Goal: Check status: Check status

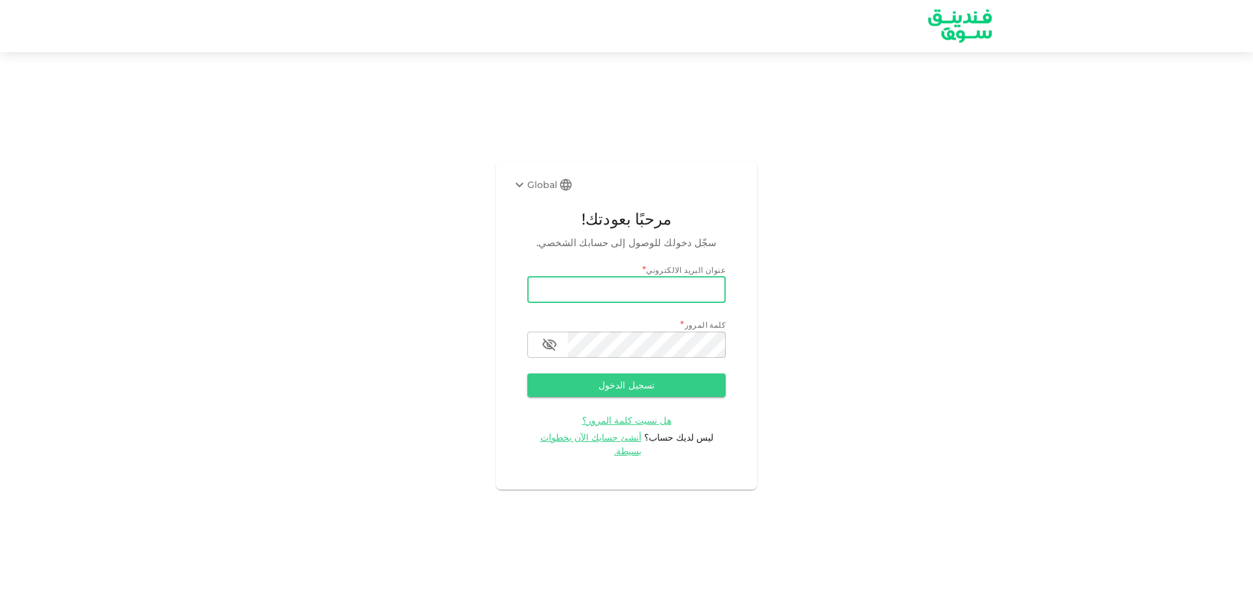
type input "[EMAIL_ADDRESS][DOMAIN_NAME]"
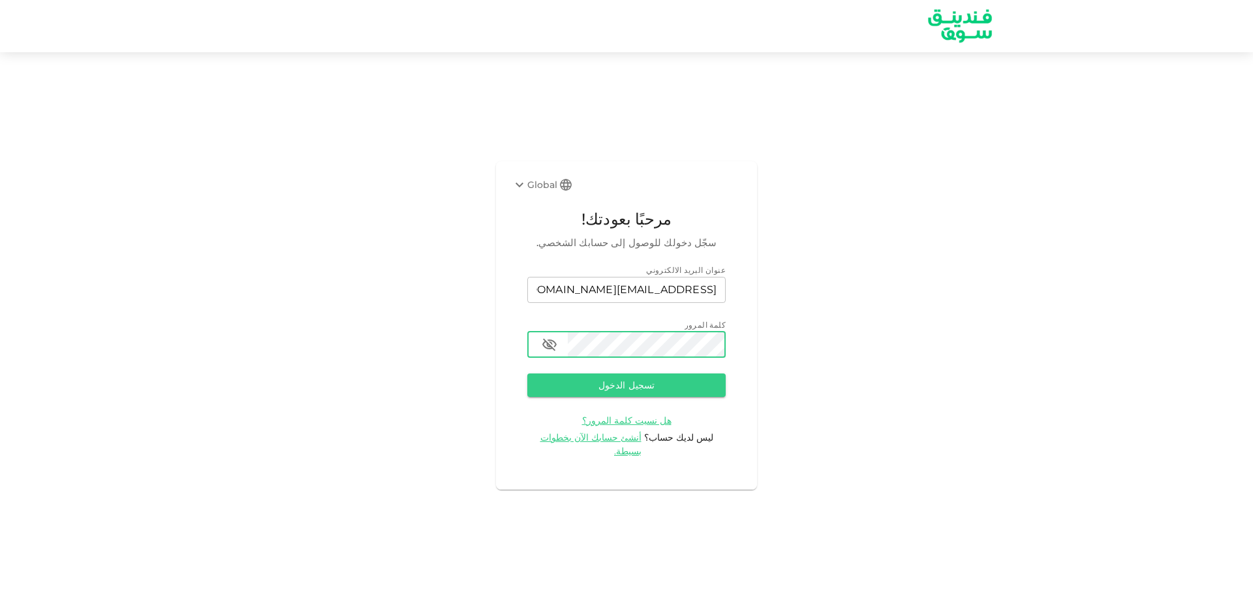
click at [527, 373] on button "تسجيل الدخول" at bounding box center [626, 385] width 198 height 24
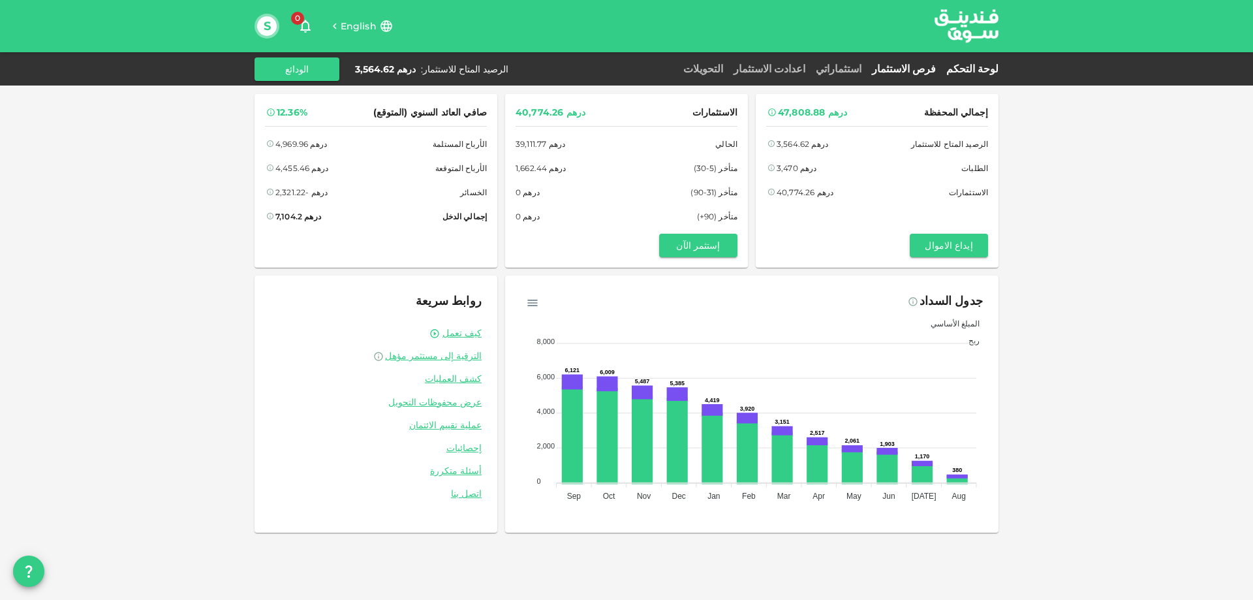
click at [923, 64] on link "فرص الاستثمار" at bounding box center [904, 69] width 74 height 12
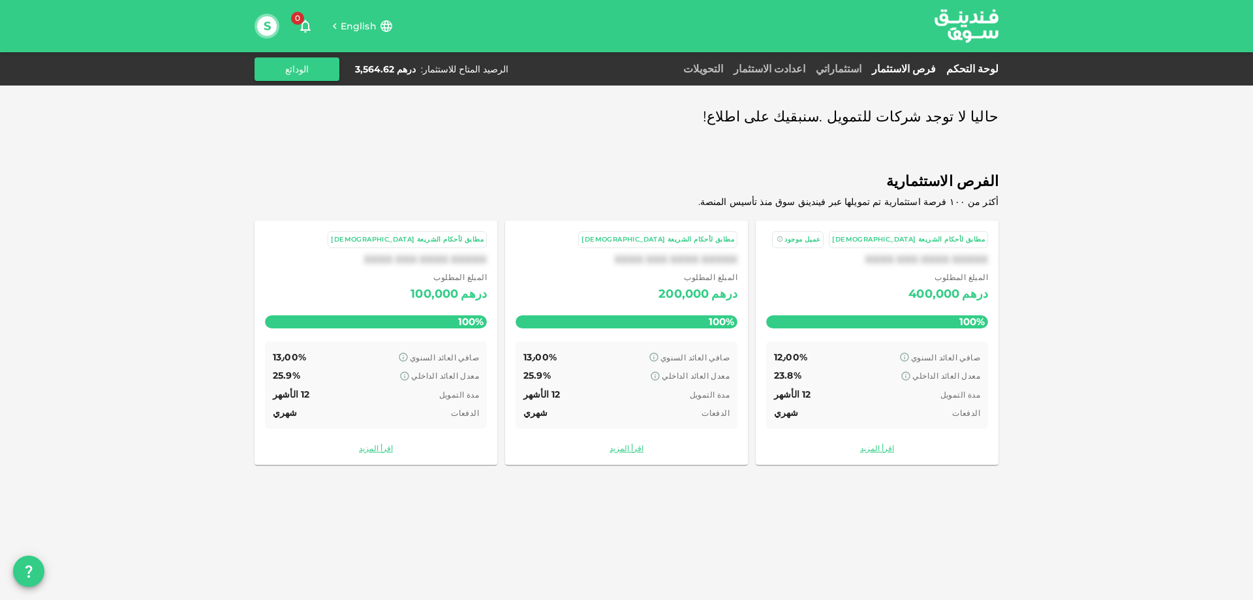
click at [988, 68] on link "لوحة التحكم" at bounding box center [969, 69] width 57 height 12
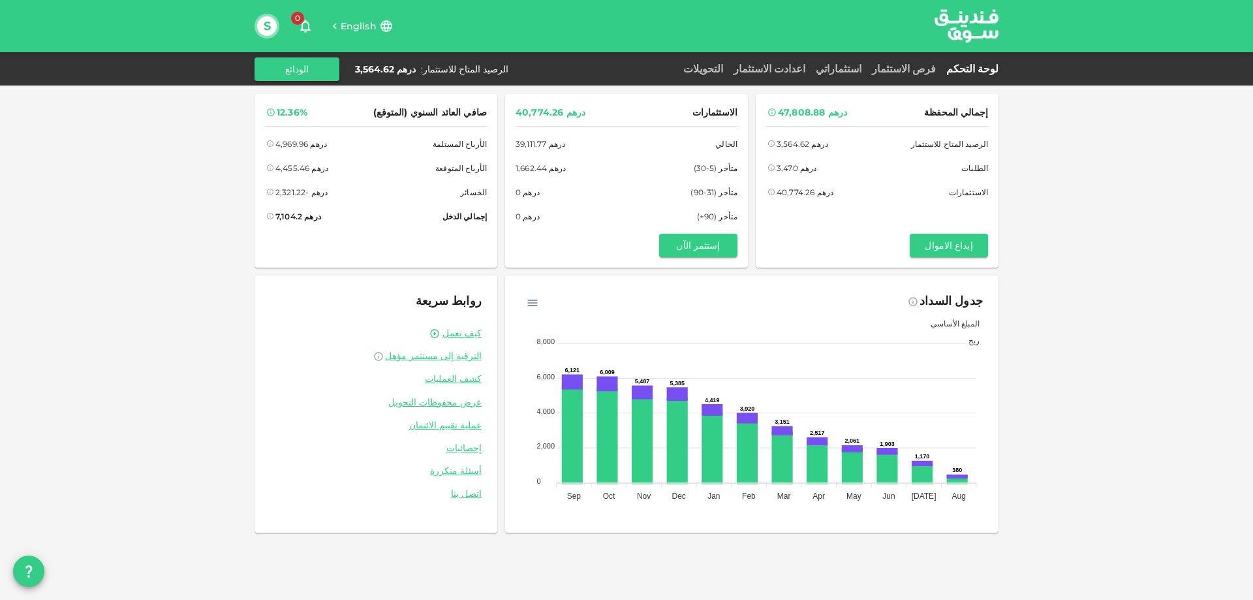
click at [364, 22] on span "English" at bounding box center [359, 26] width 36 height 12
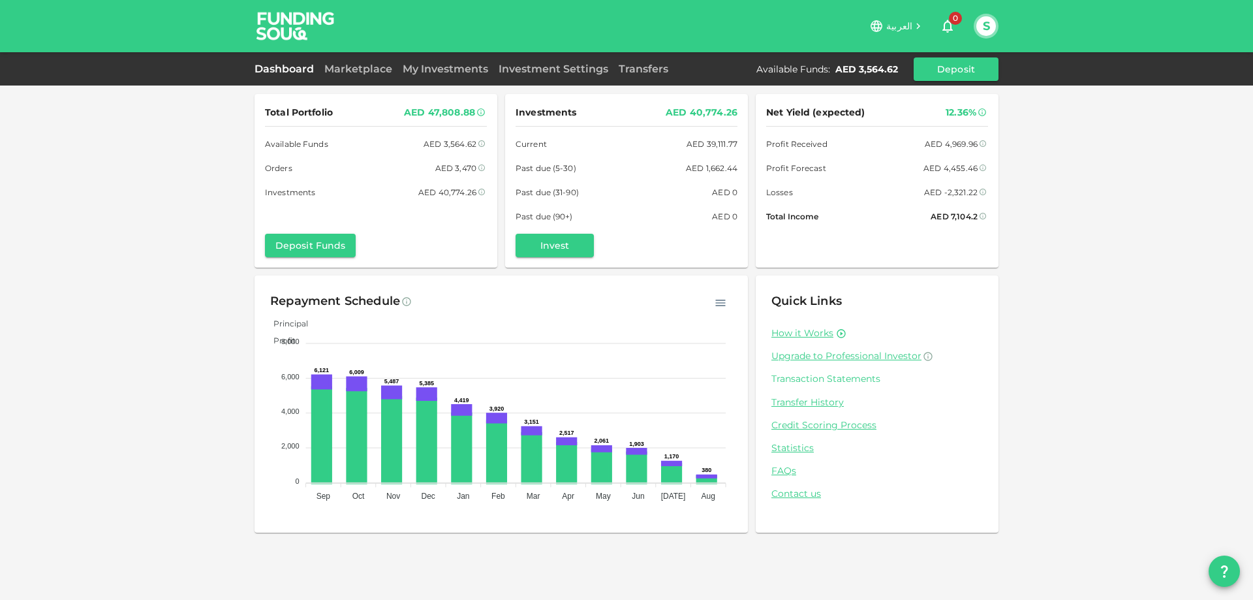
click at [808, 377] on link "Transaction Statements" at bounding box center [878, 379] width 212 height 12
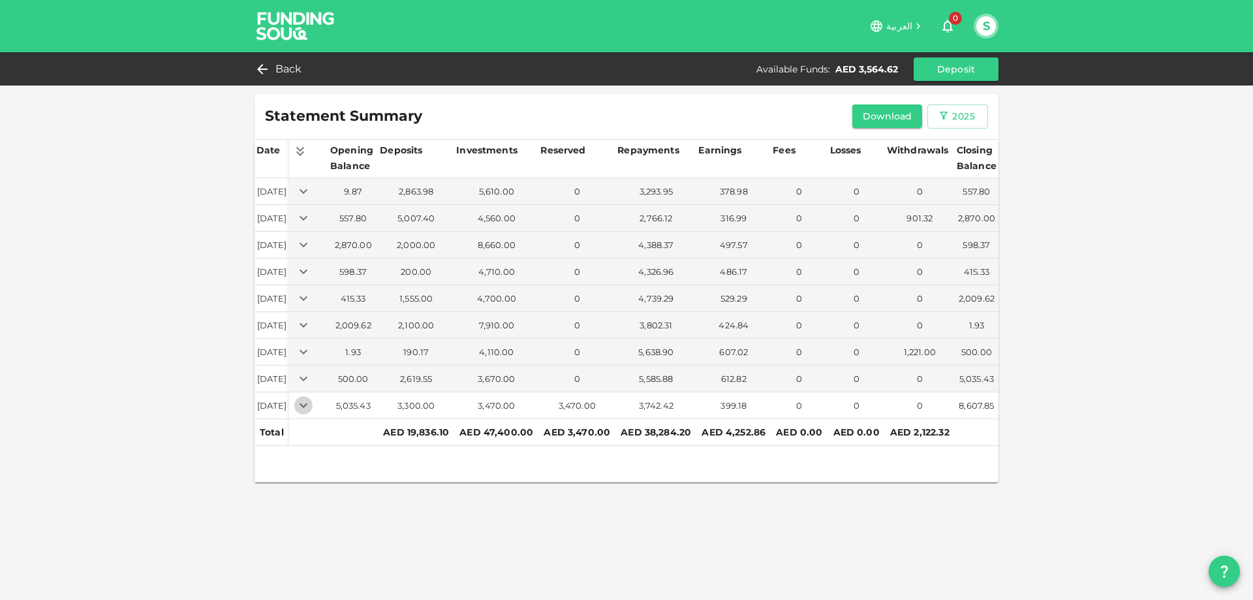
click at [311, 403] on icon "Expand" at bounding box center [304, 406] width 16 height 16
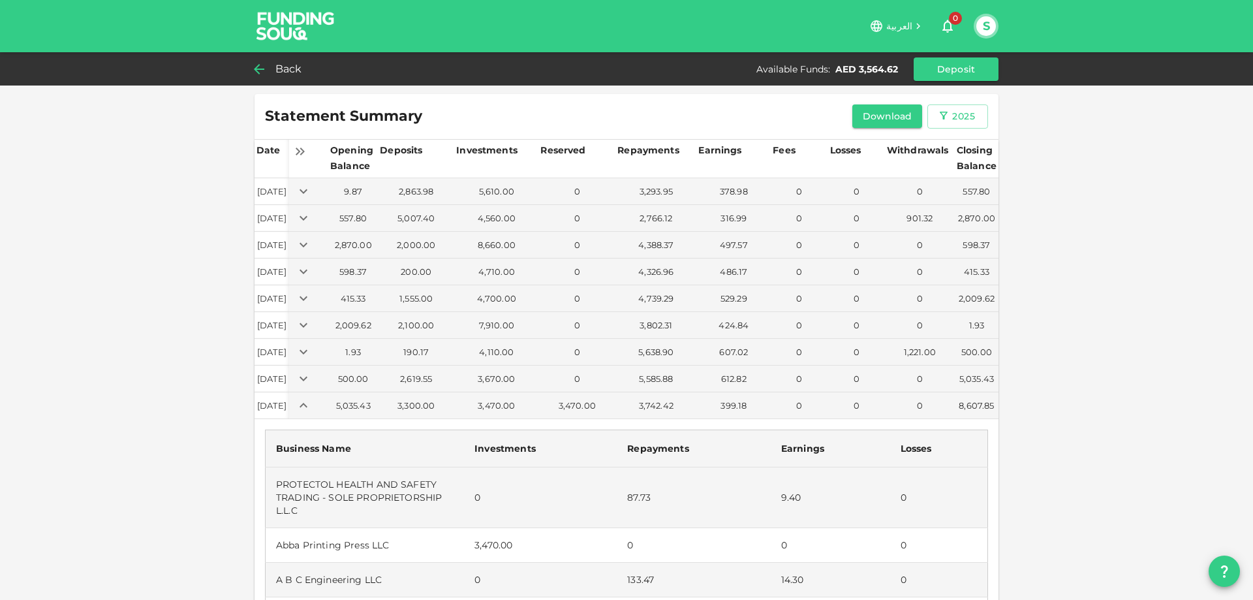
click at [277, 66] on span "Back" at bounding box center [288, 69] width 27 height 18
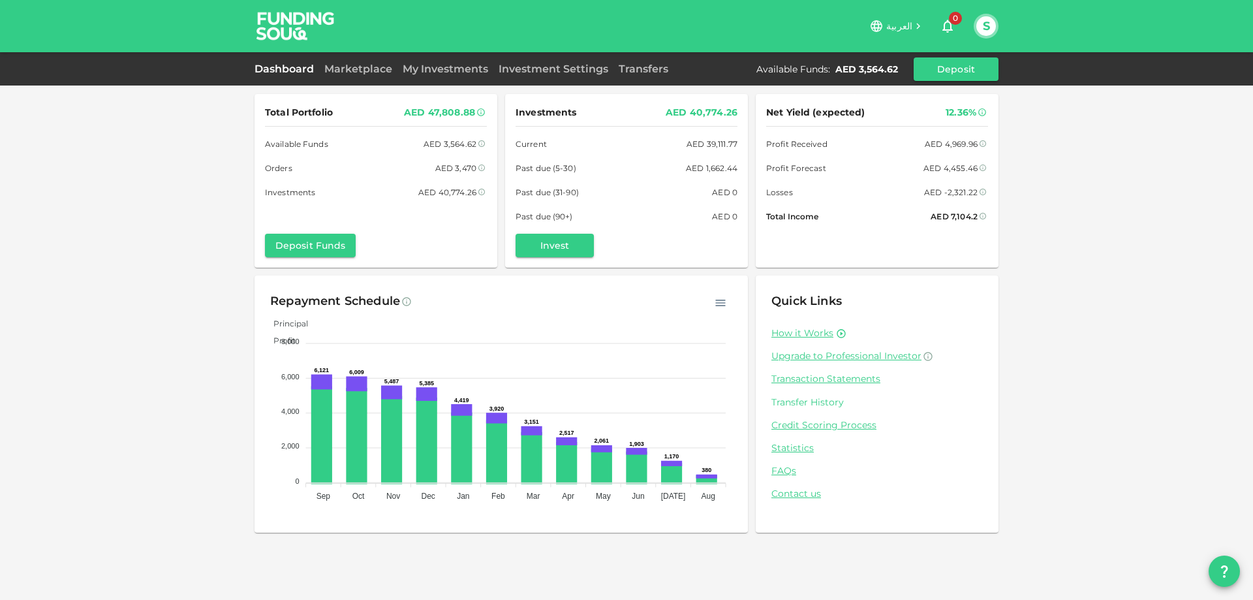
click at [823, 399] on link "Transfer History" at bounding box center [878, 402] width 212 height 12
